Goal: Task Accomplishment & Management: Use online tool/utility

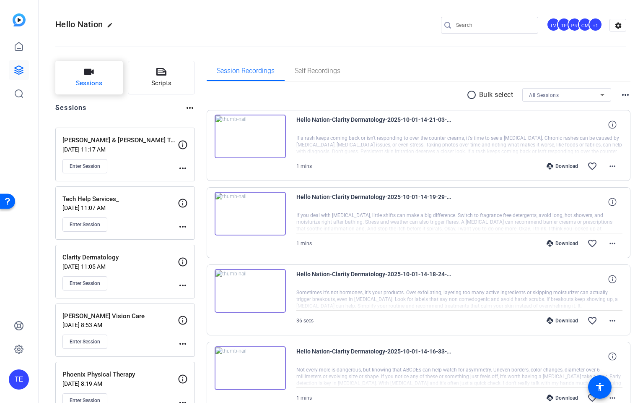
click at [83, 77] on button "Sessions" at bounding box center [89, 78] width 68 height 34
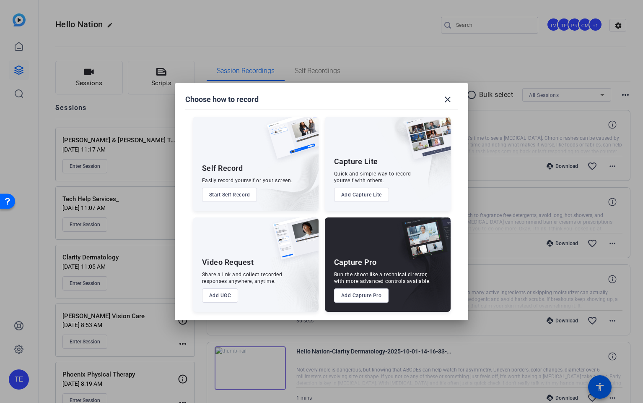
click at [364, 296] on button "Add Capture Pro" at bounding box center [361, 295] width 55 height 14
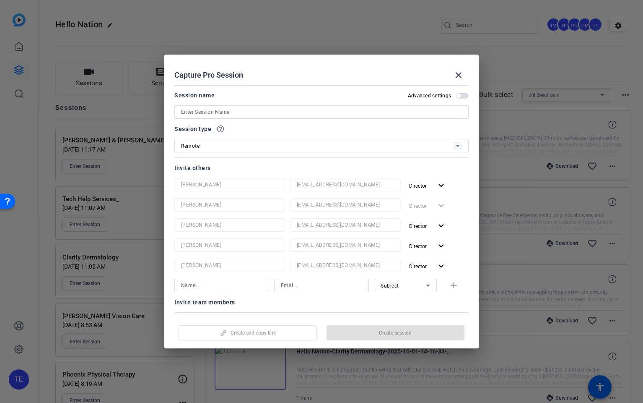
click at [229, 111] on input at bounding box center [321, 112] width 281 height 10
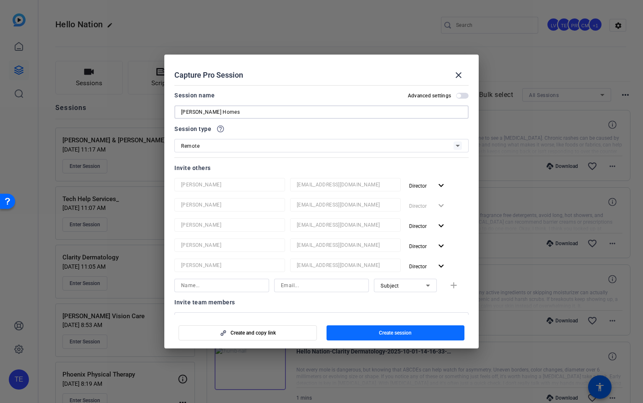
type input "[PERSON_NAME] Homes"
click at [403, 334] on span "Create session" at bounding box center [395, 332] width 33 height 7
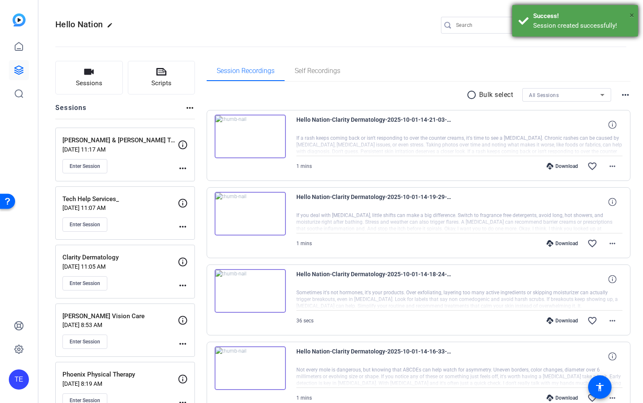
click at [634, 12] on div "× Success! Session created successfully!" at bounding box center [575, 20] width 126 height 31
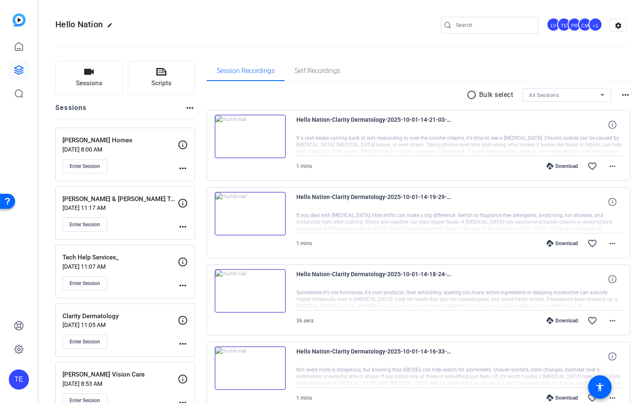
click at [86, 167] on span "Enter Session" at bounding box center [85, 166] width 31 height 7
click at [14, 65] on icon at bounding box center [19, 70] width 10 height 10
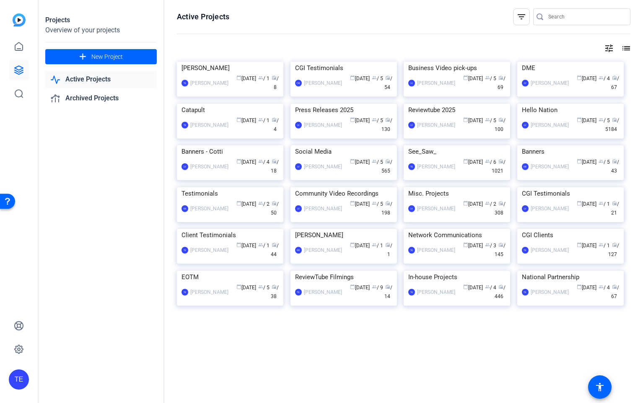
click at [363, 104] on img at bounding box center [344, 104] width 107 height 0
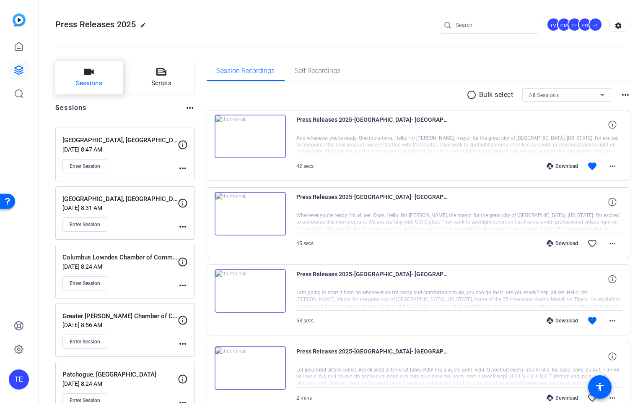
click at [80, 83] on span "Sessions" at bounding box center [89, 83] width 26 height 10
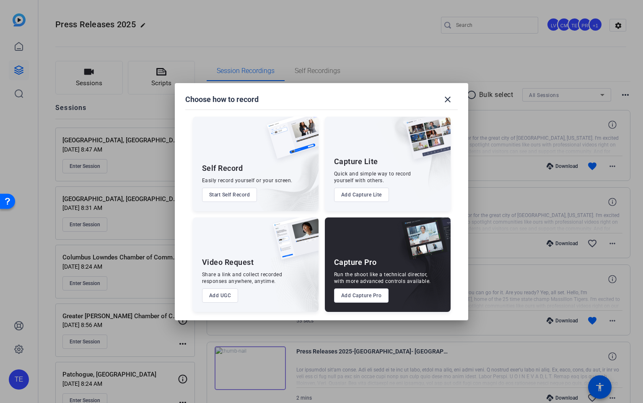
click at [350, 300] on button "Add Capture Pro" at bounding box center [361, 295] width 55 height 14
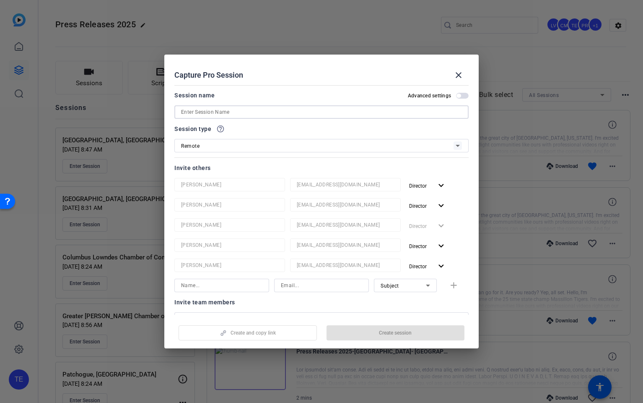
click at [212, 113] on input at bounding box center [321, 112] width 281 height 10
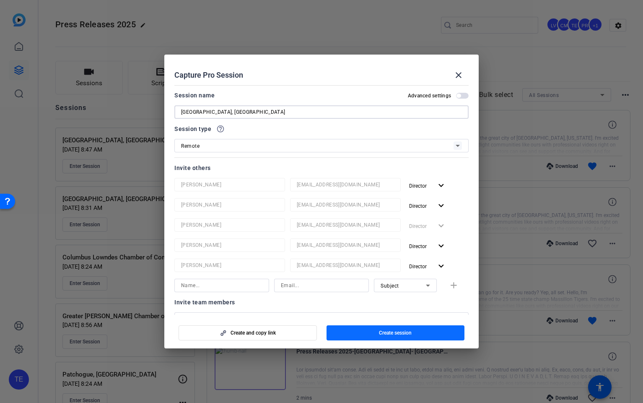
type input "[GEOGRAPHIC_DATA], [GEOGRAPHIC_DATA]"
click at [401, 335] on span "Create session" at bounding box center [395, 332] width 33 height 7
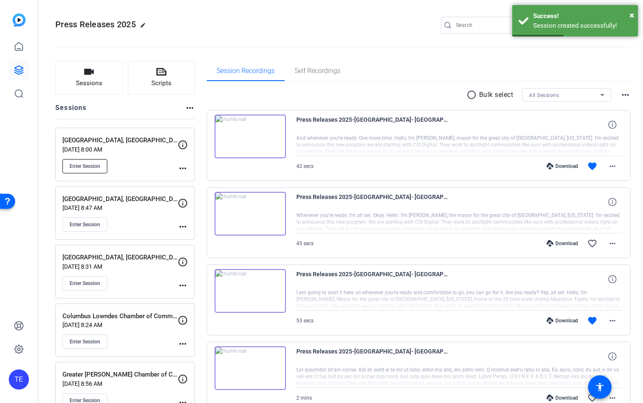
click at [95, 164] on span "Enter Session" at bounding box center [85, 166] width 31 height 7
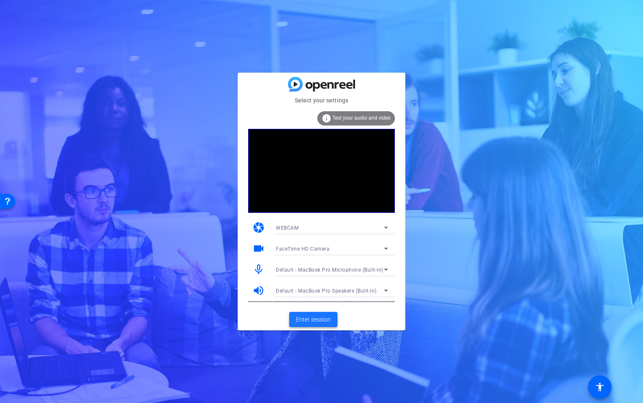
click at [321, 320] on span "Enter session" at bounding box center [313, 319] width 35 height 9
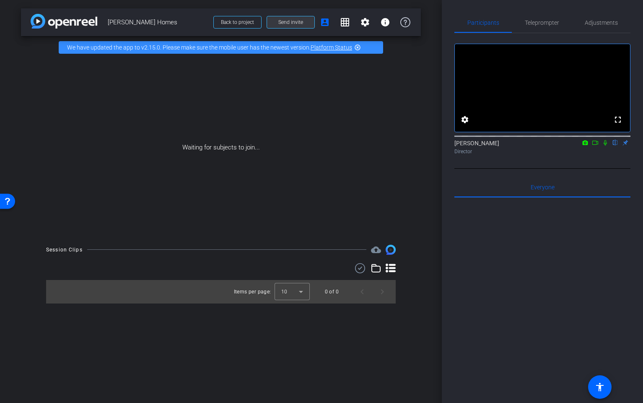
click at [294, 23] on span "Send invite" at bounding box center [290, 22] width 25 height 7
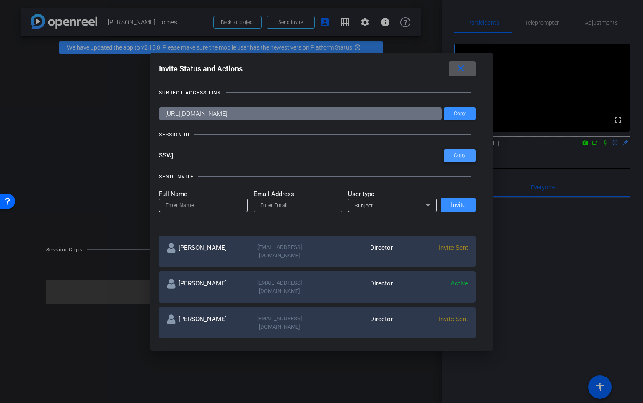
click at [464, 156] on span "Copy" at bounding box center [460, 155] width 12 height 6
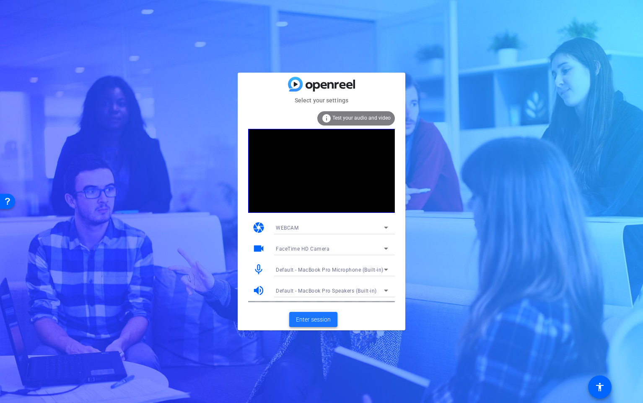
click at [320, 320] on span "Enter session" at bounding box center [313, 319] width 35 height 9
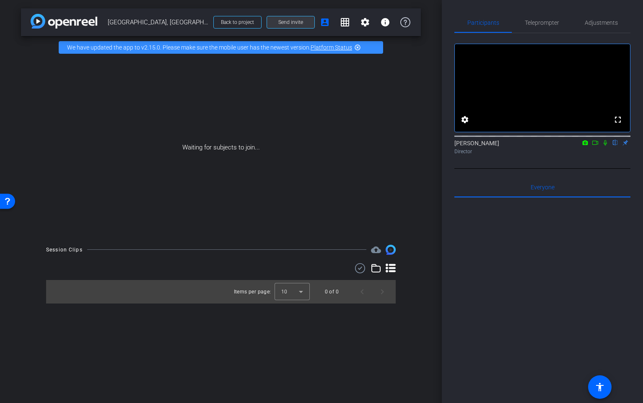
click at [297, 22] on span "Send invite" at bounding box center [290, 22] width 25 height 7
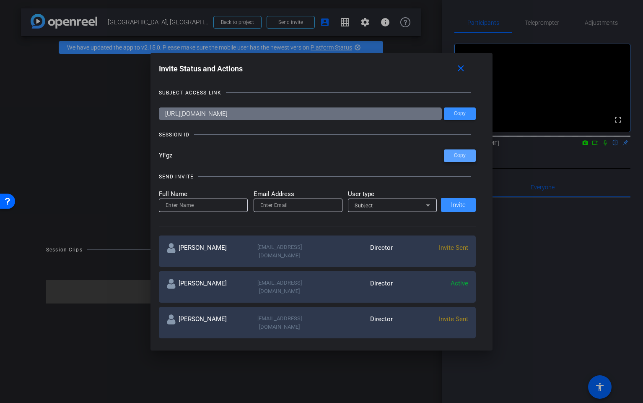
click at [465, 153] on span "Copy" at bounding box center [460, 155] width 12 height 6
